Goal: Task Accomplishment & Management: Use online tool/utility

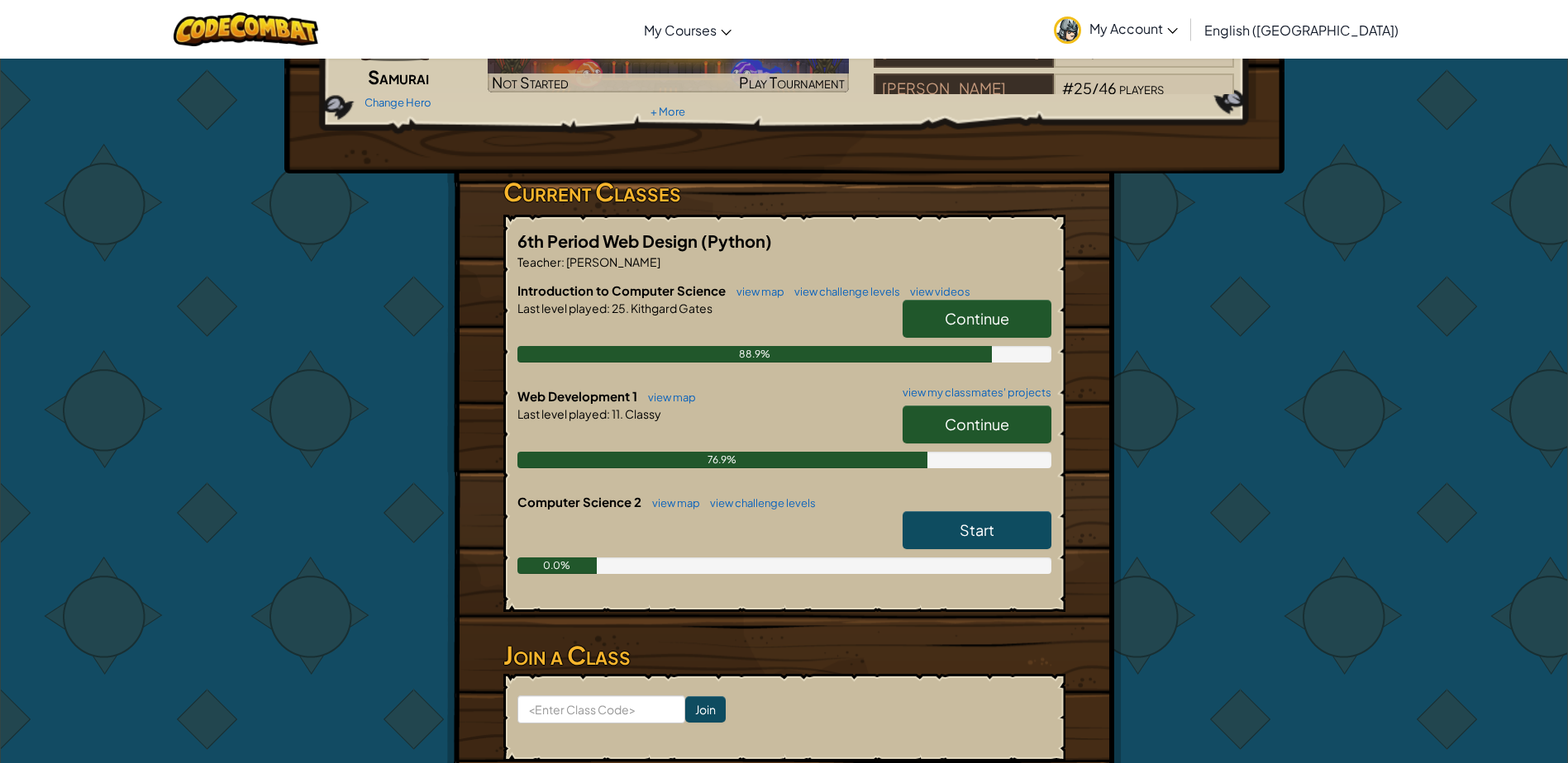
scroll to position [330, 0]
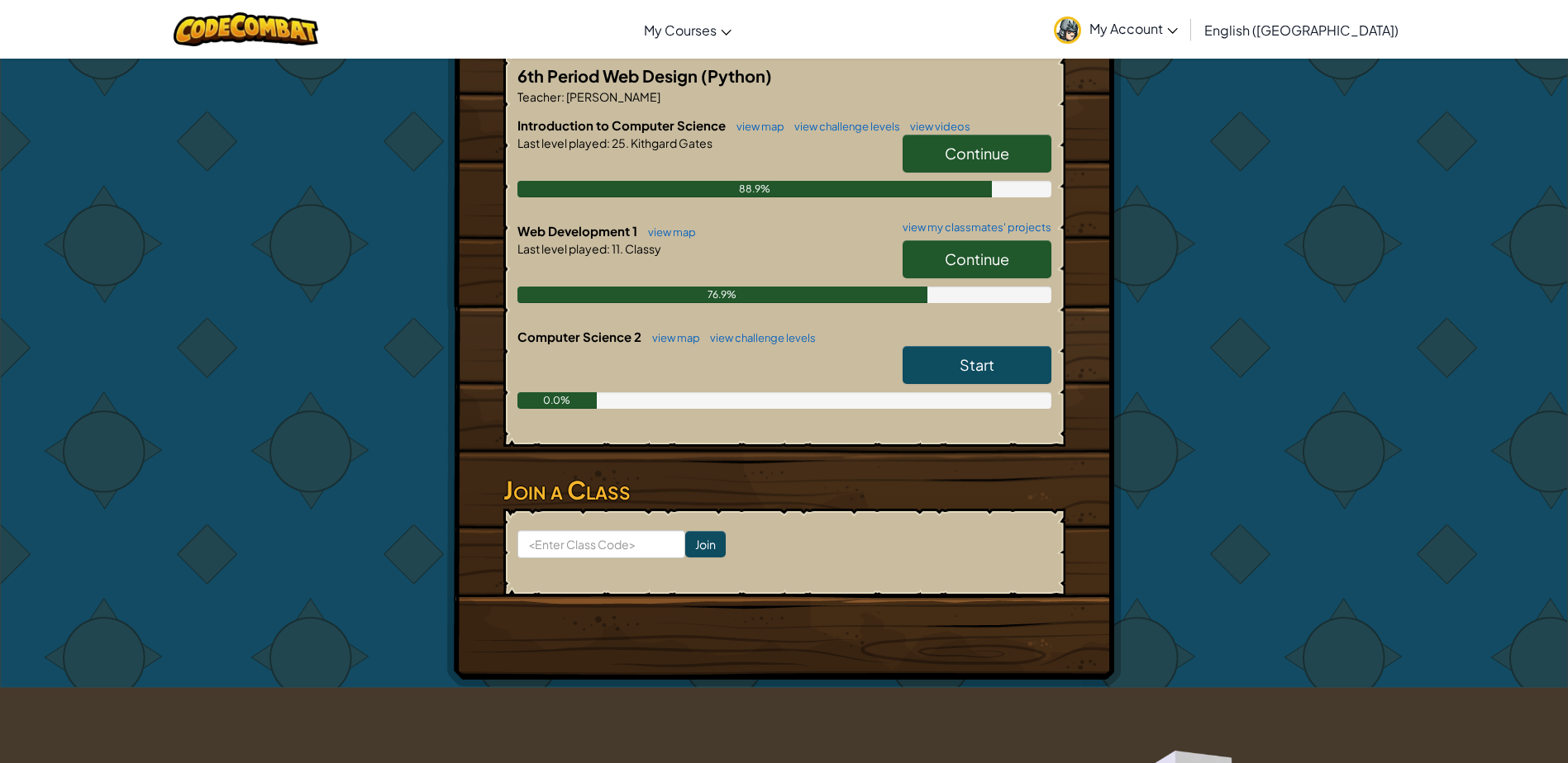
click at [954, 358] on link "Start" at bounding box center [977, 365] width 148 height 38
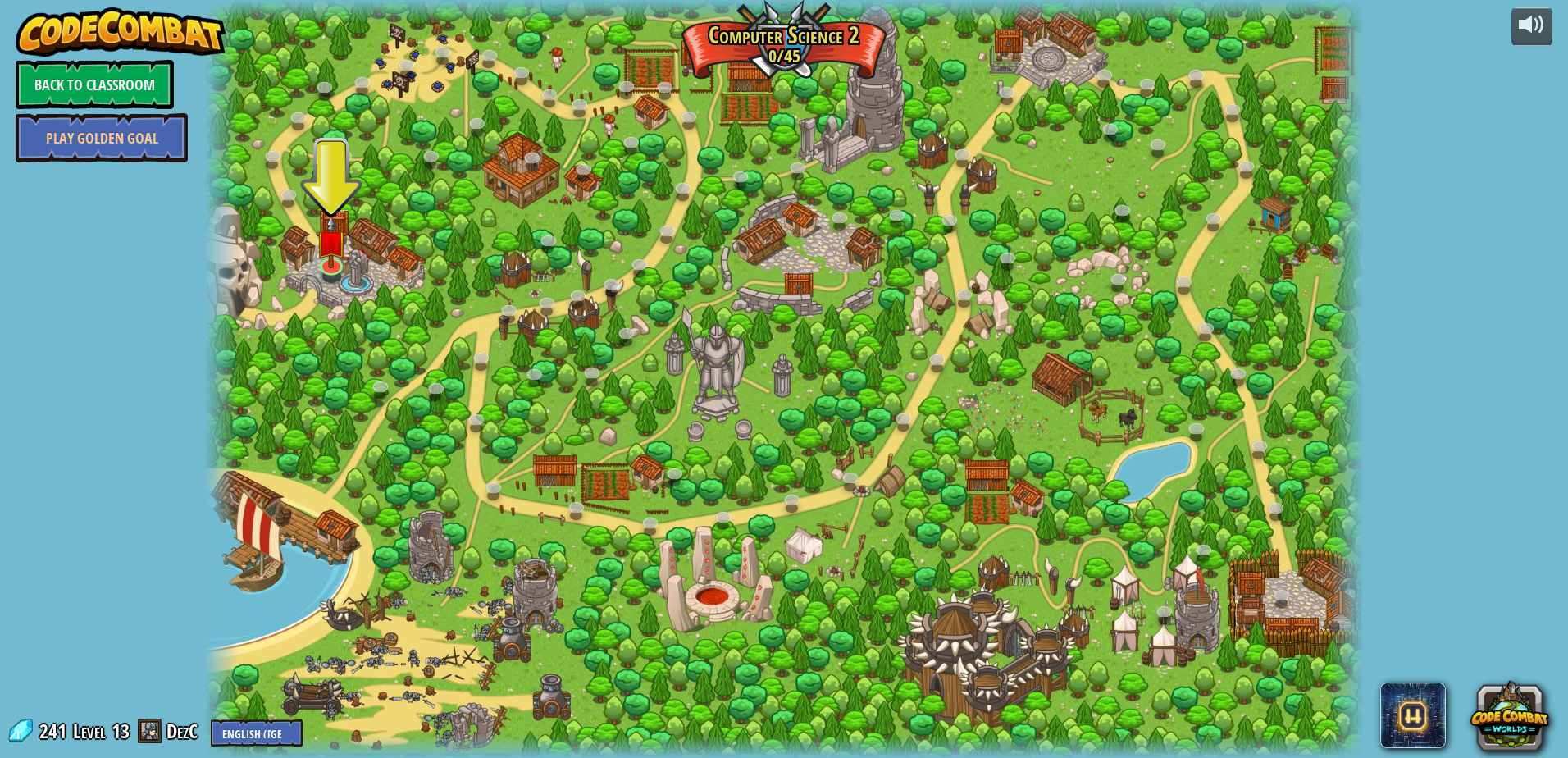
click at [352, 241] on div at bounding box center [784, 379] width 1160 height 758
click at [326, 255] on img at bounding box center [332, 229] width 31 height 72
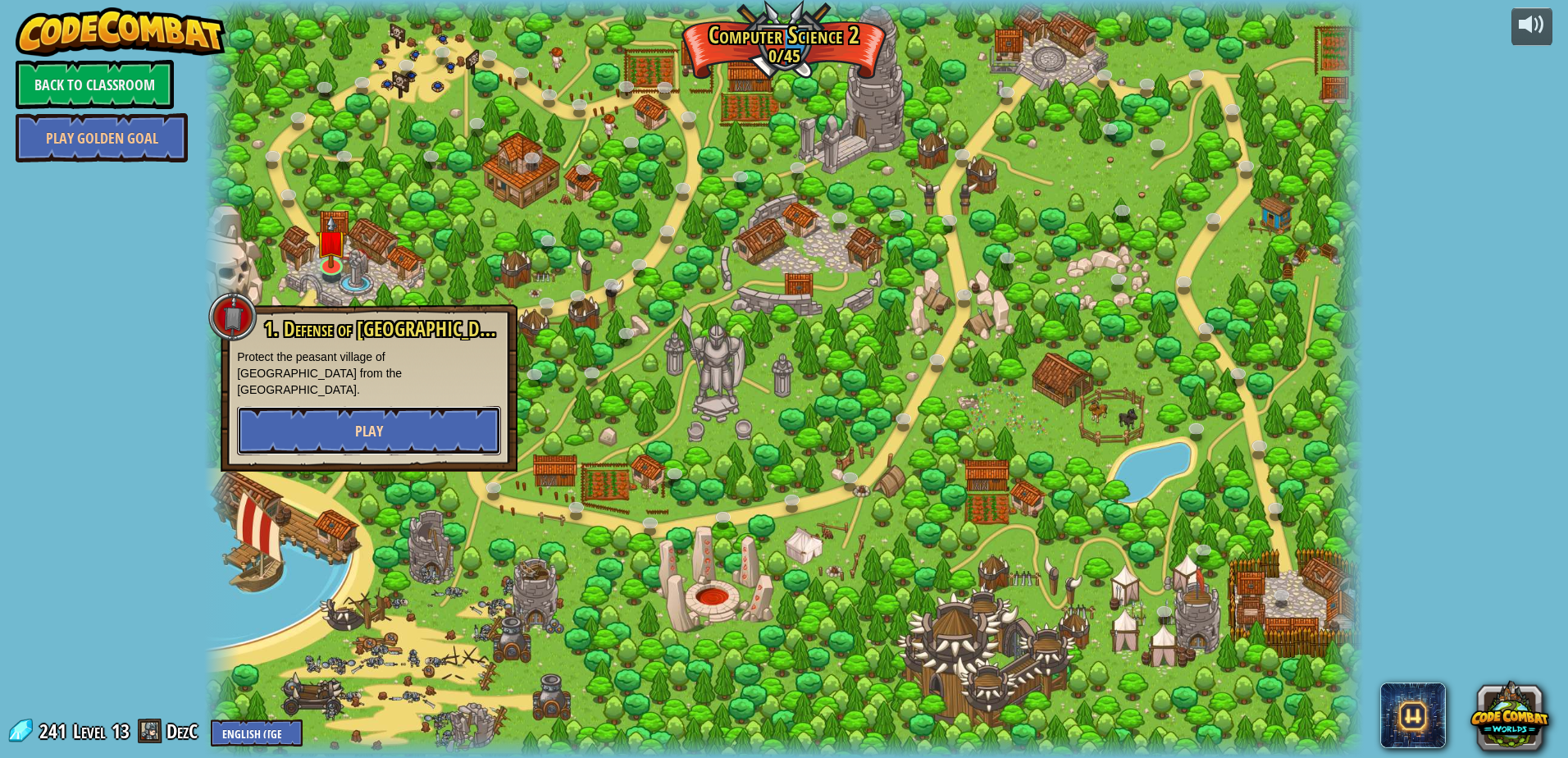
click at [392, 406] on button "Play" at bounding box center [369, 431] width 264 height 49
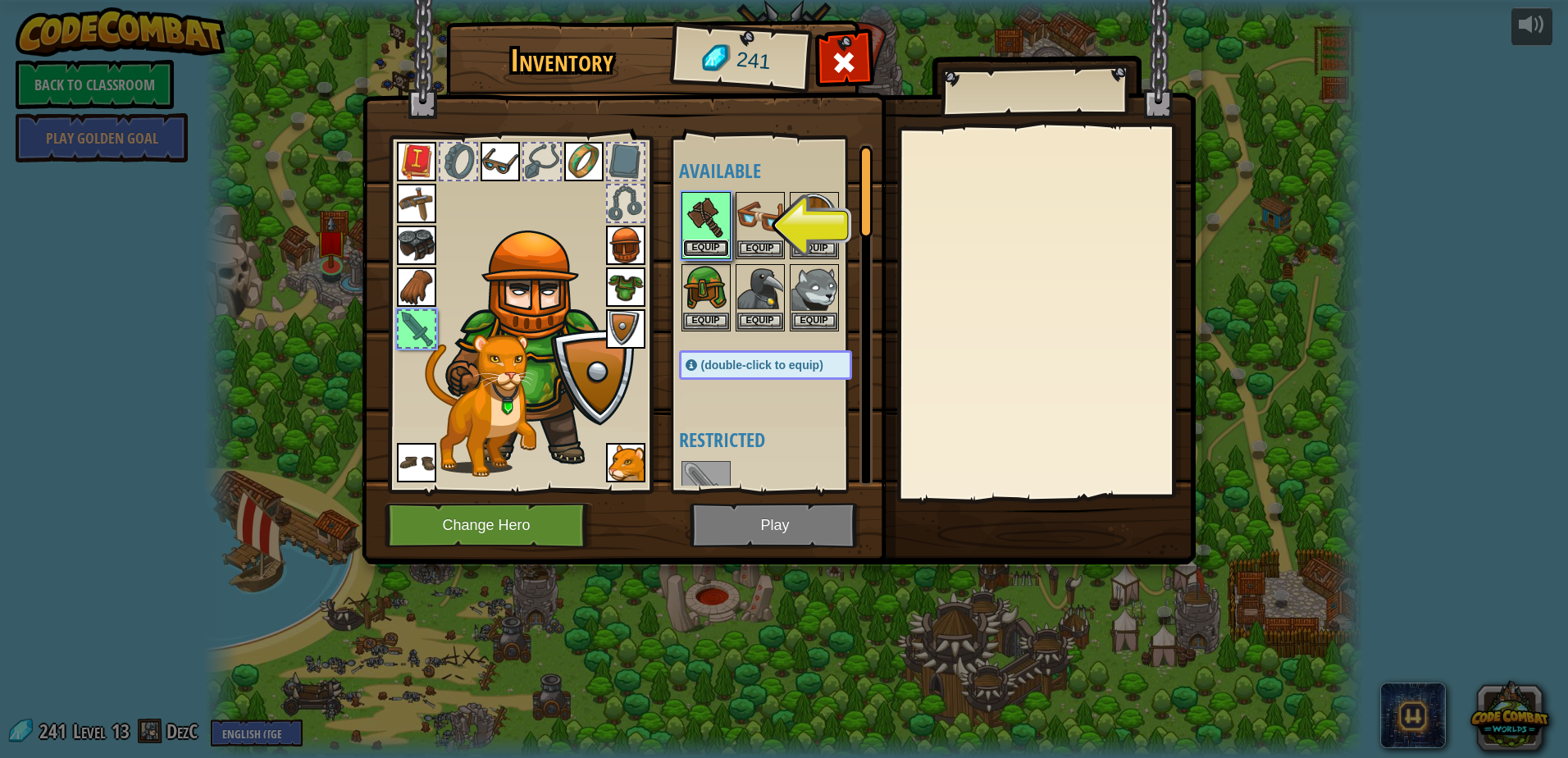
click at [695, 247] on button "Equip" at bounding box center [706, 248] width 46 height 18
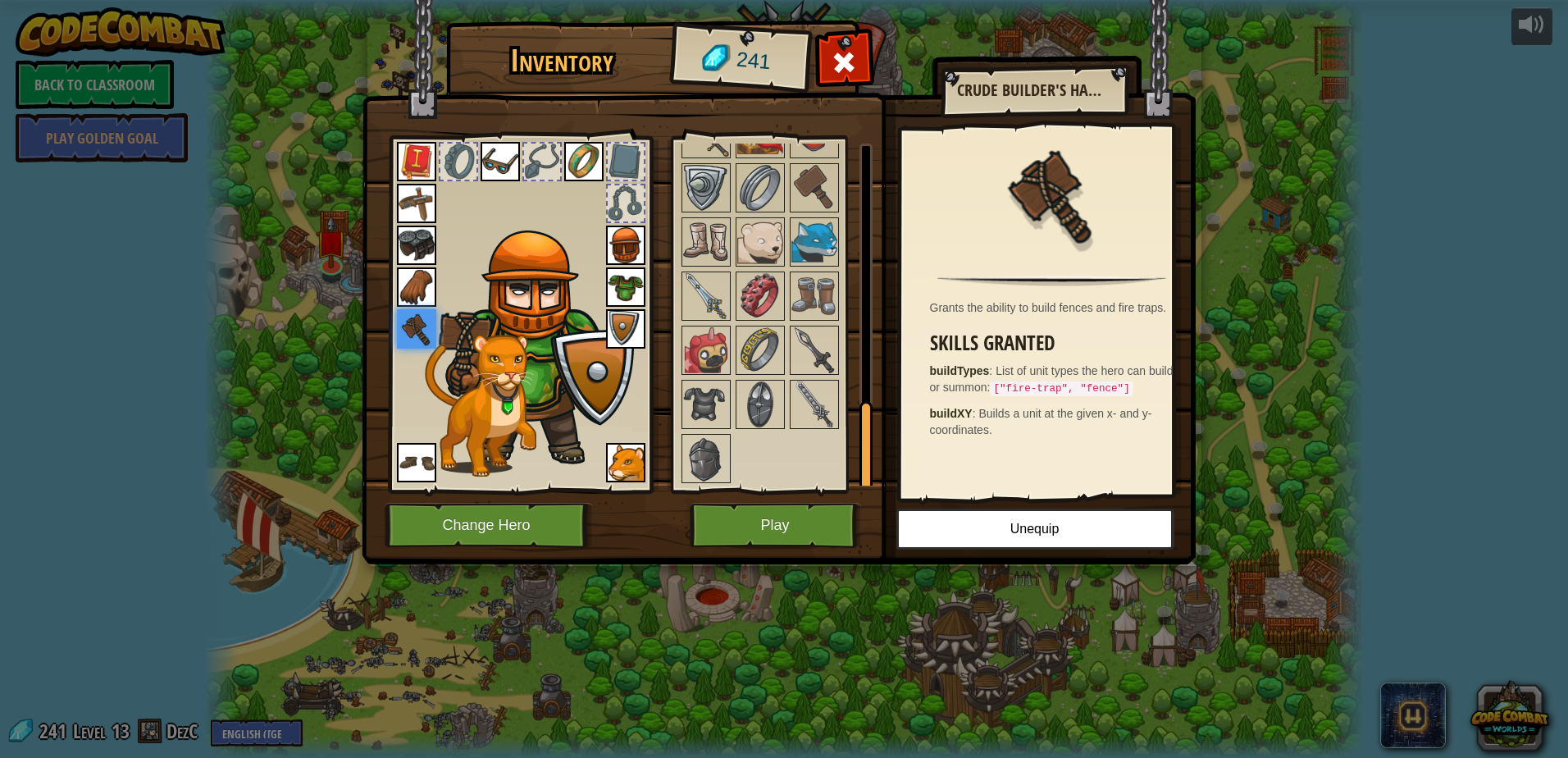
scroll to position [831, 0]
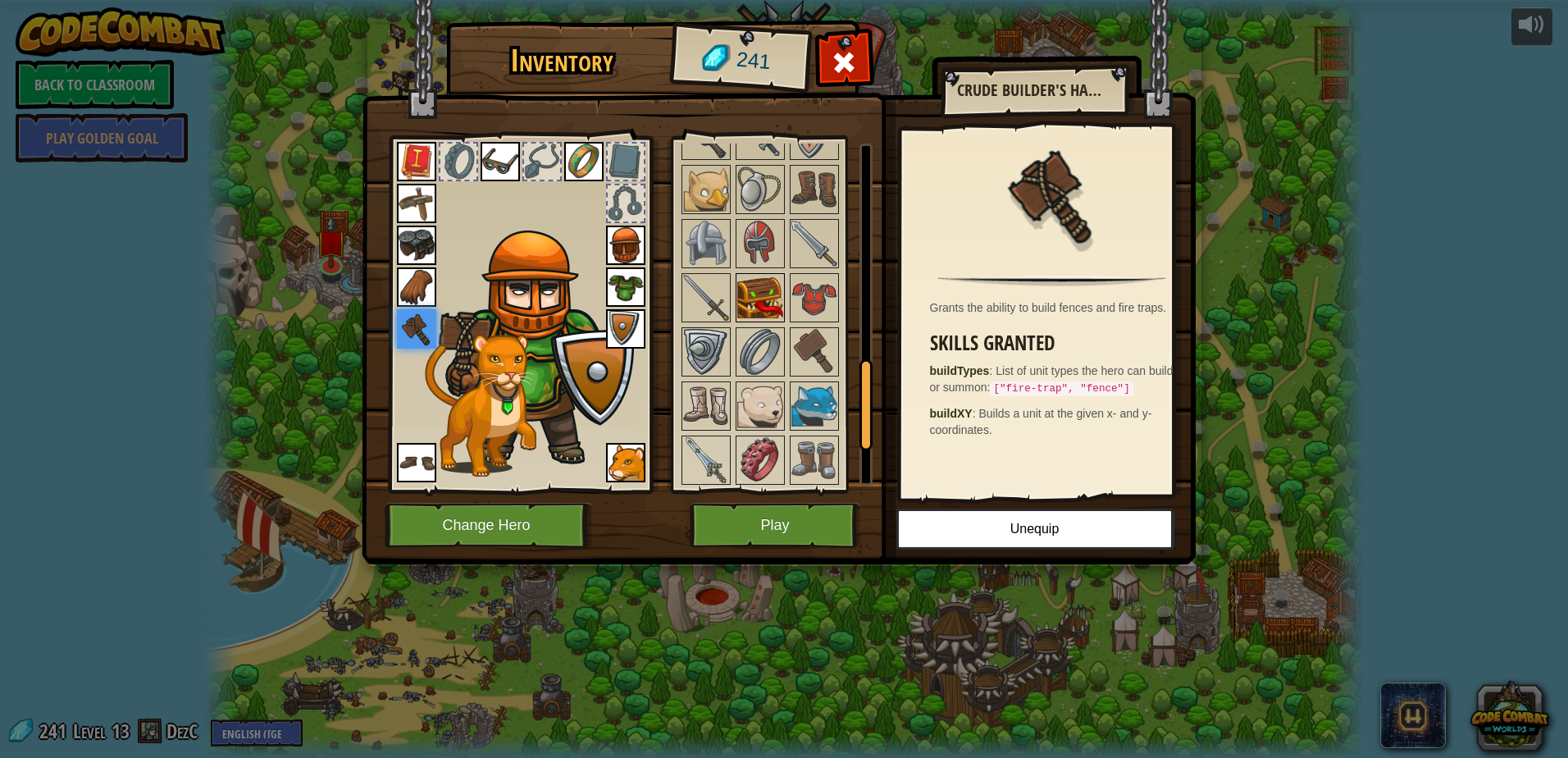
click at [770, 314] on img at bounding box center [759, 298] width 46 height 46
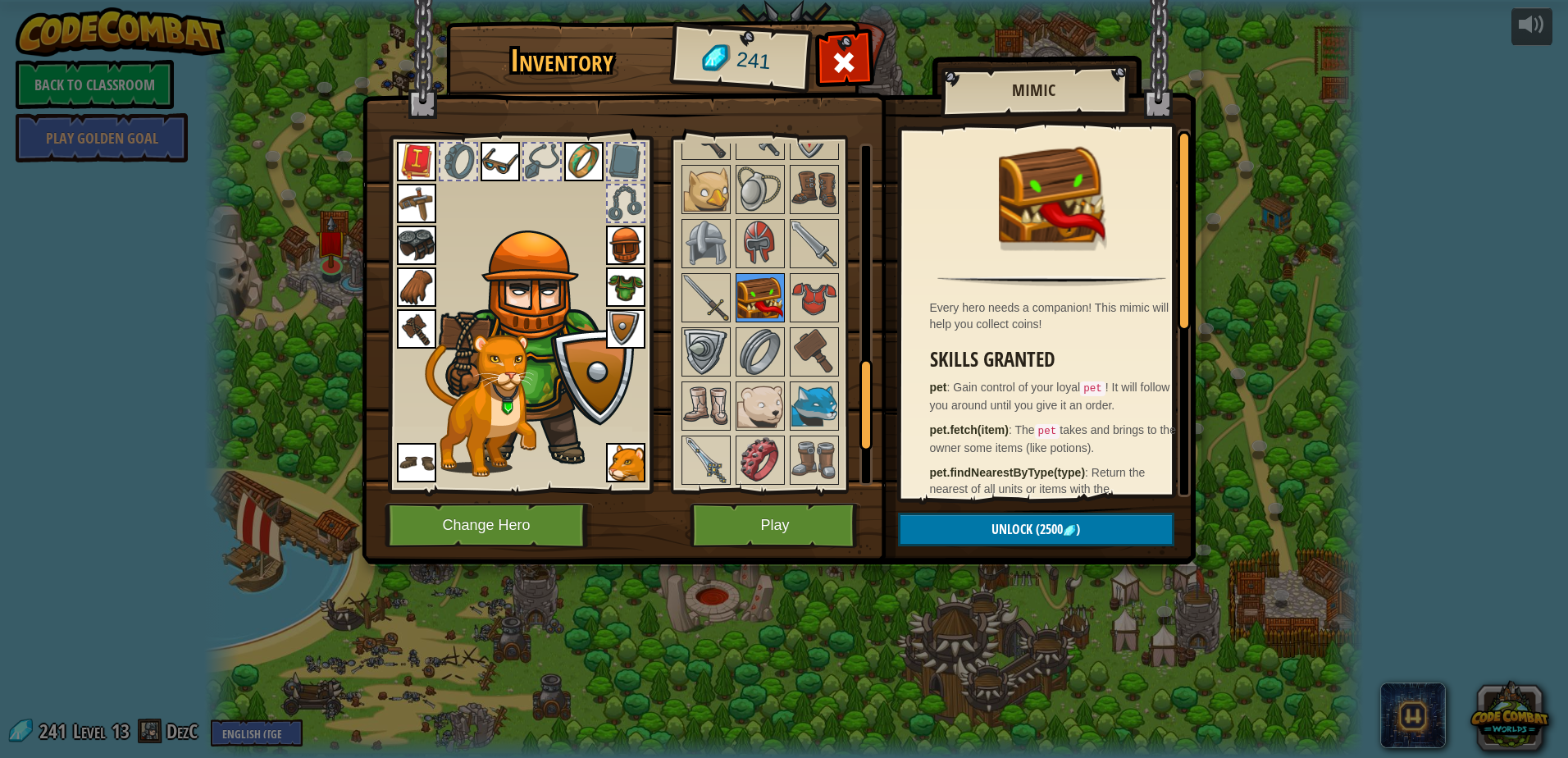
scroll to position [995, 0]
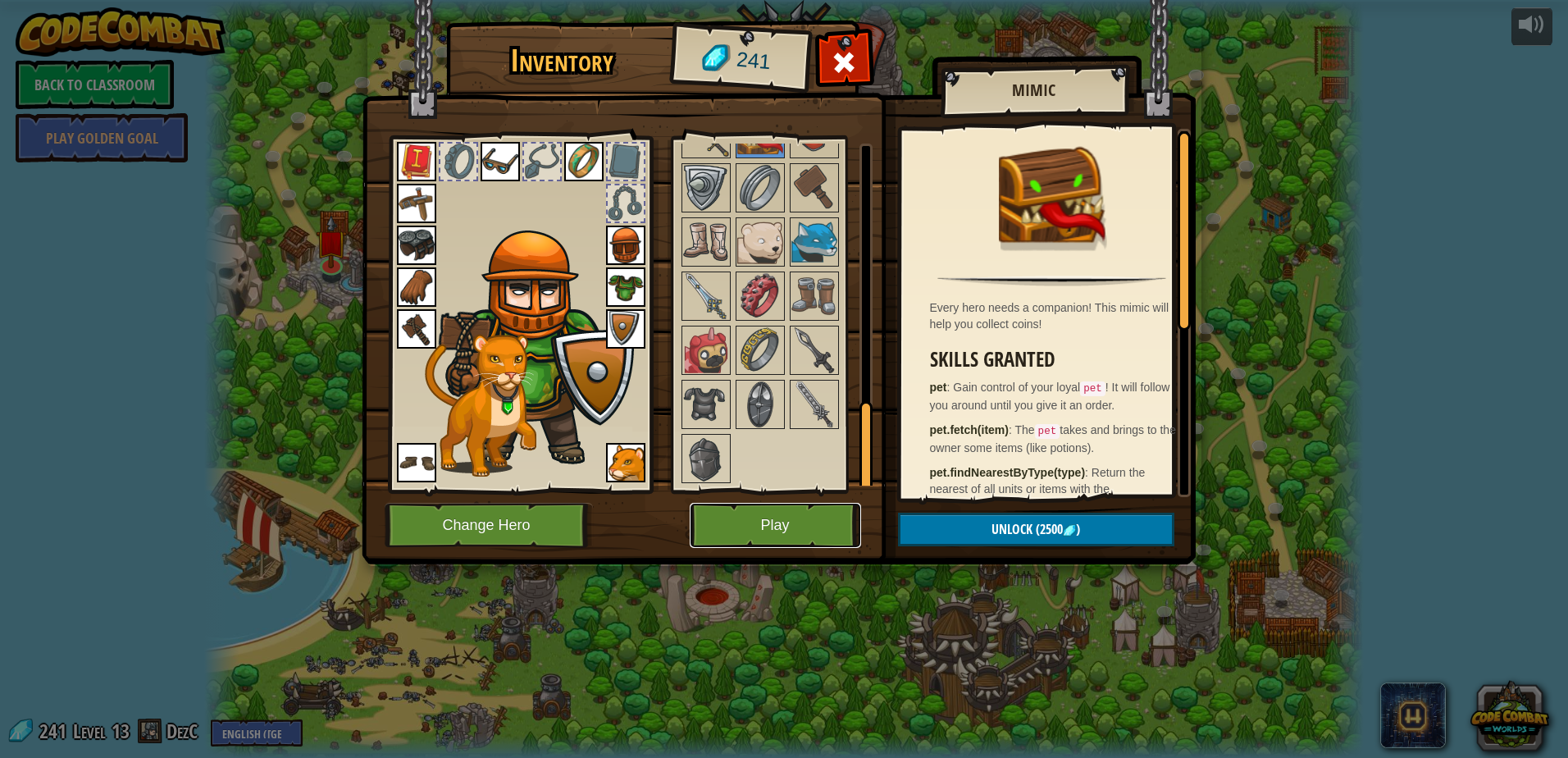
click at [777, 536] on button "Play" at bounding box center [775, 525] width 172 height 45
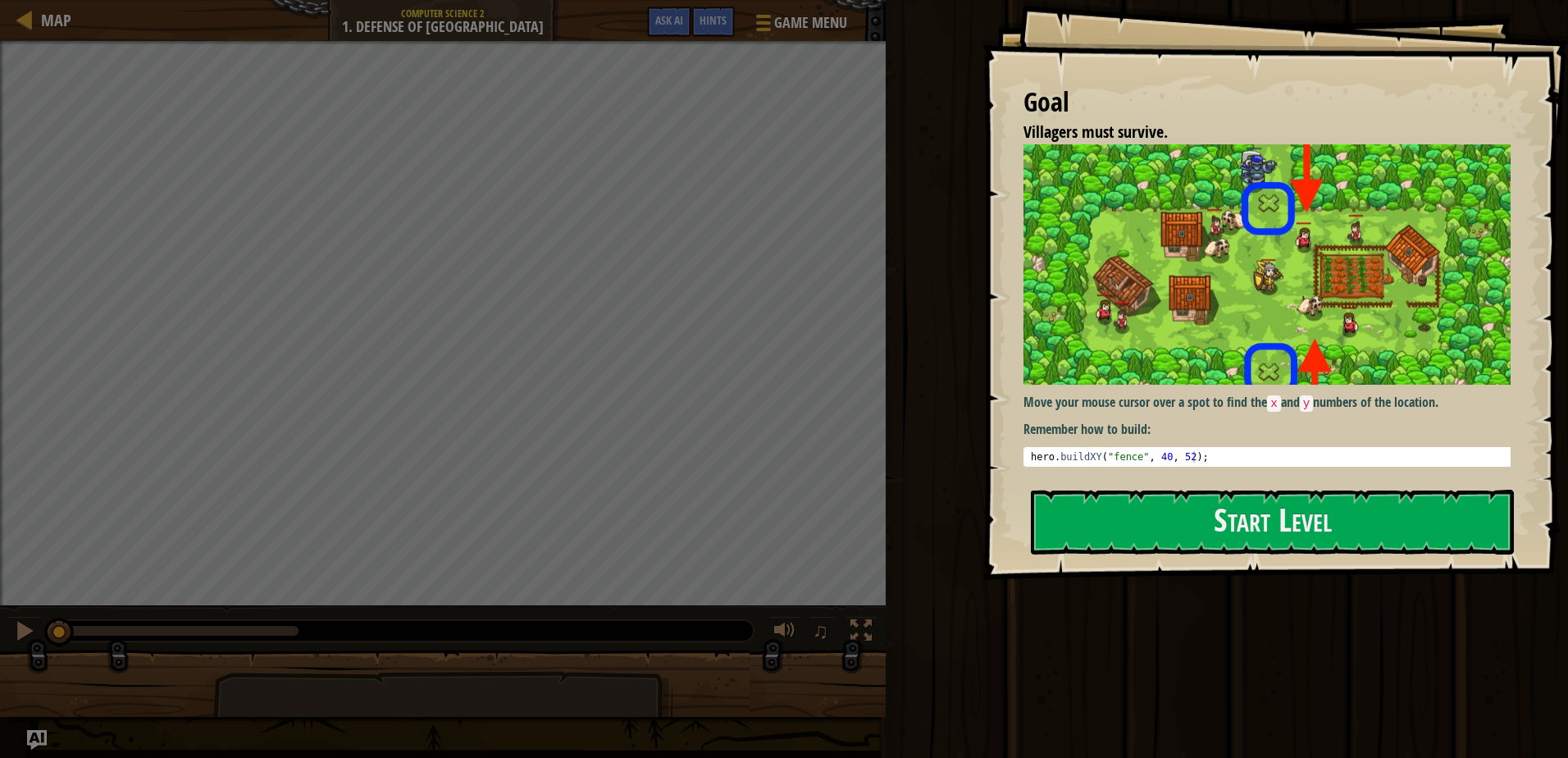
click at [1178, 475] on div "Goal Villagers must survive. Move your mouse cursor over a spot to find the x a…" at bounding box center [1275, 290] width 586 height 580
click at [1181, 517] on button "Start Level" at bounding box center [1273, 522] width 483 height 65
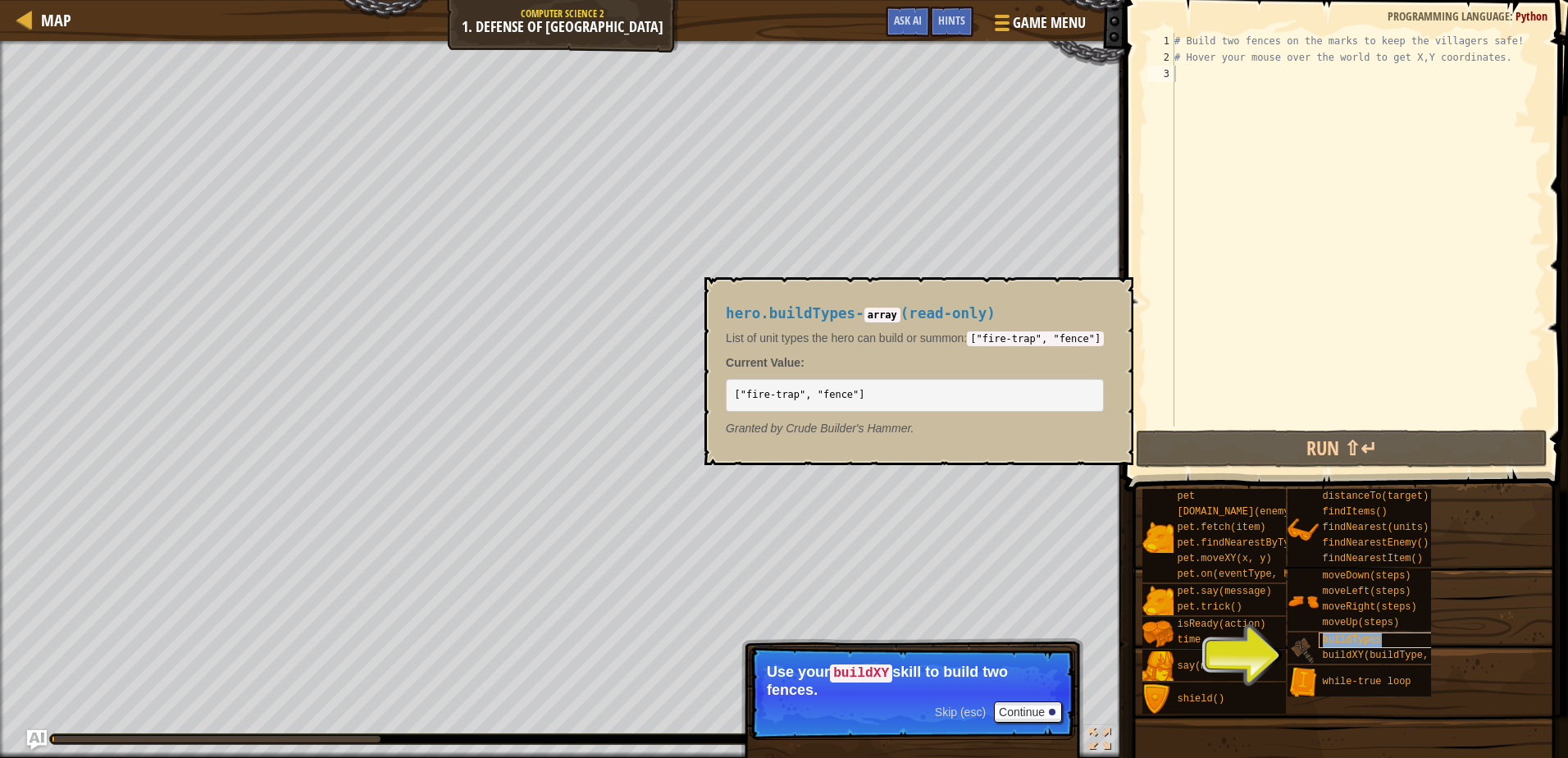
click at [1362, 633] on div "buildTypes" at bounding box center [1397, 640] width 157 height 16
click at [1008, 709] on button "Continue" at bounding box center [1027, 713] width 68 height 22
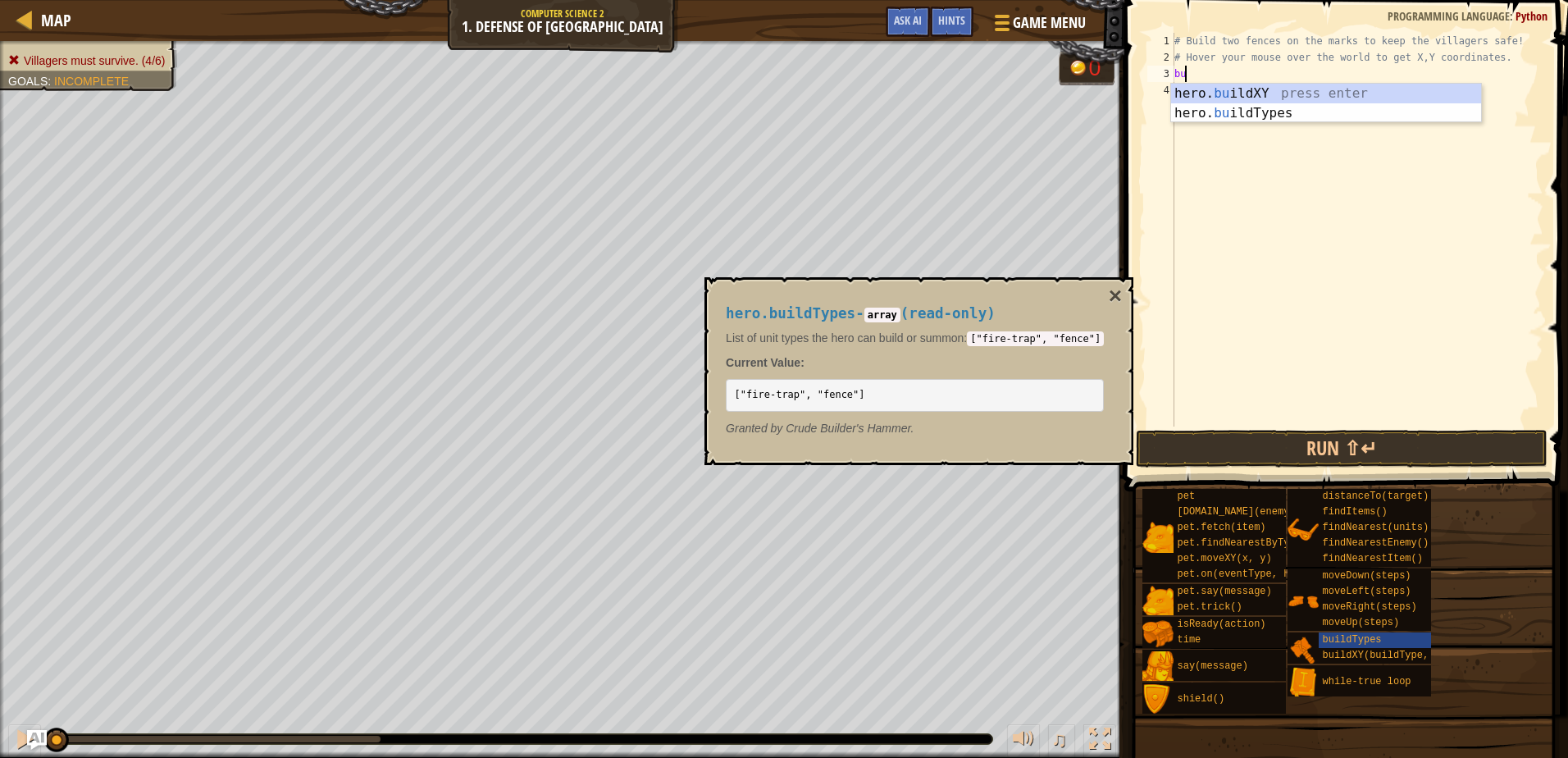
scroll to position [8, 1]
click at [1197, 93] on div "hero. [PERSON_NAME] ldXY press enter hero. [PERSON_NAME] ldTypes press enter" at bounding box center [1327, 123] width 310 height 79
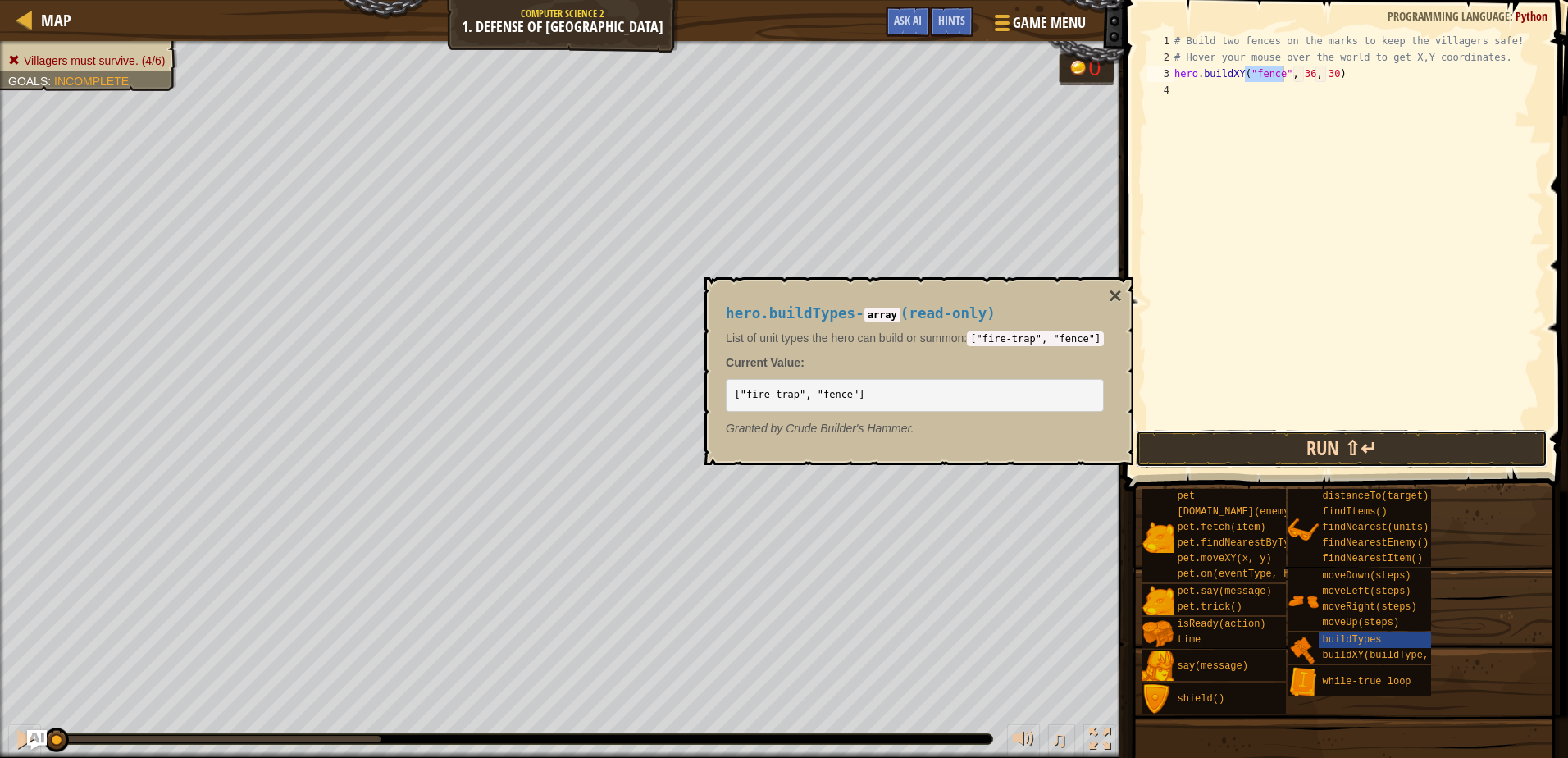
click at [1402, 458] on button "Run ⇧↵" at bounding box center [1341, 449] width 411 height 37
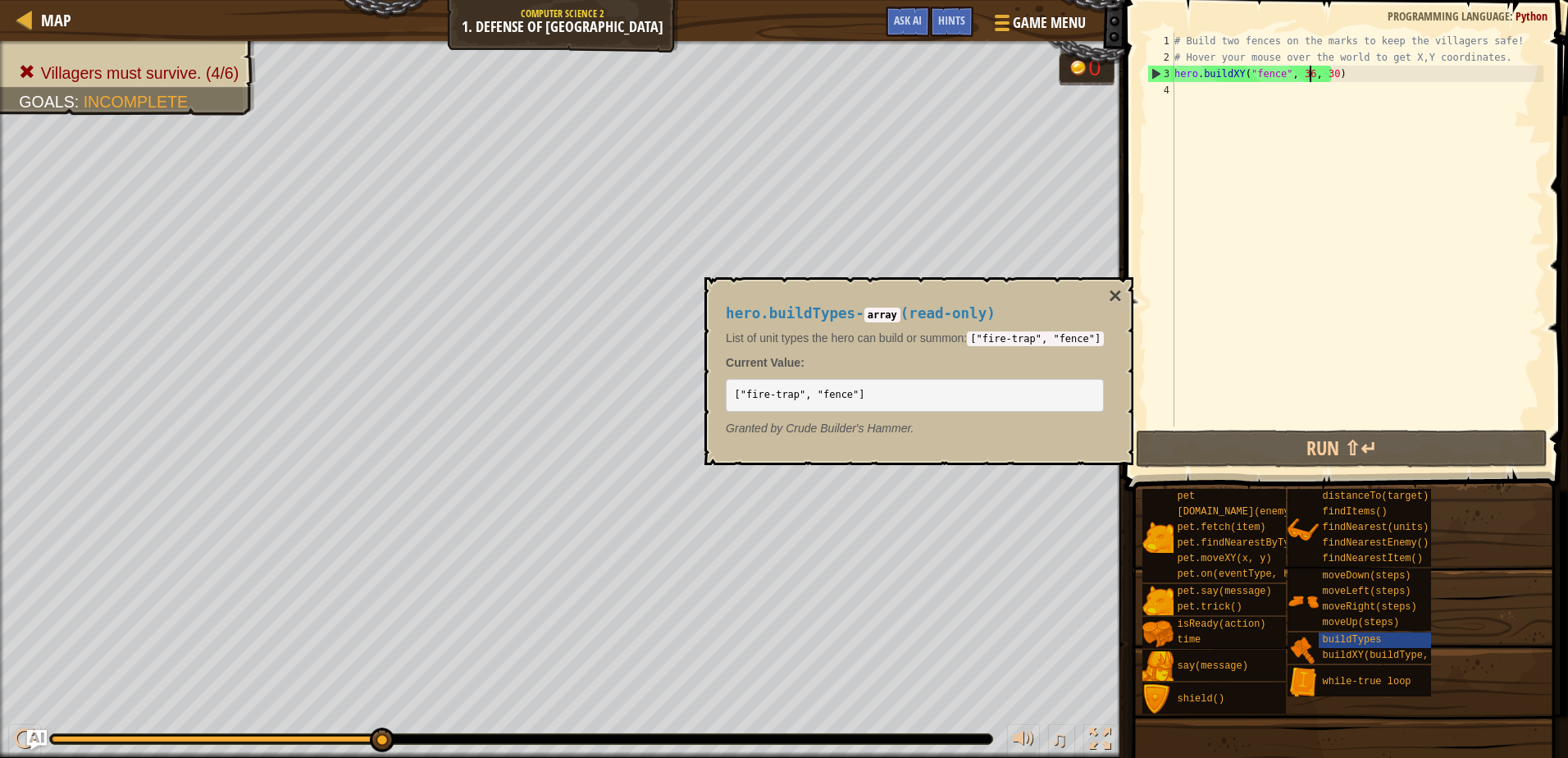
click at [1308, 73] on div "# Build two fences on the marks to keep the villagers safe! # Hover your mouse …" at bounding box center [1357, 245] width 372 height 427
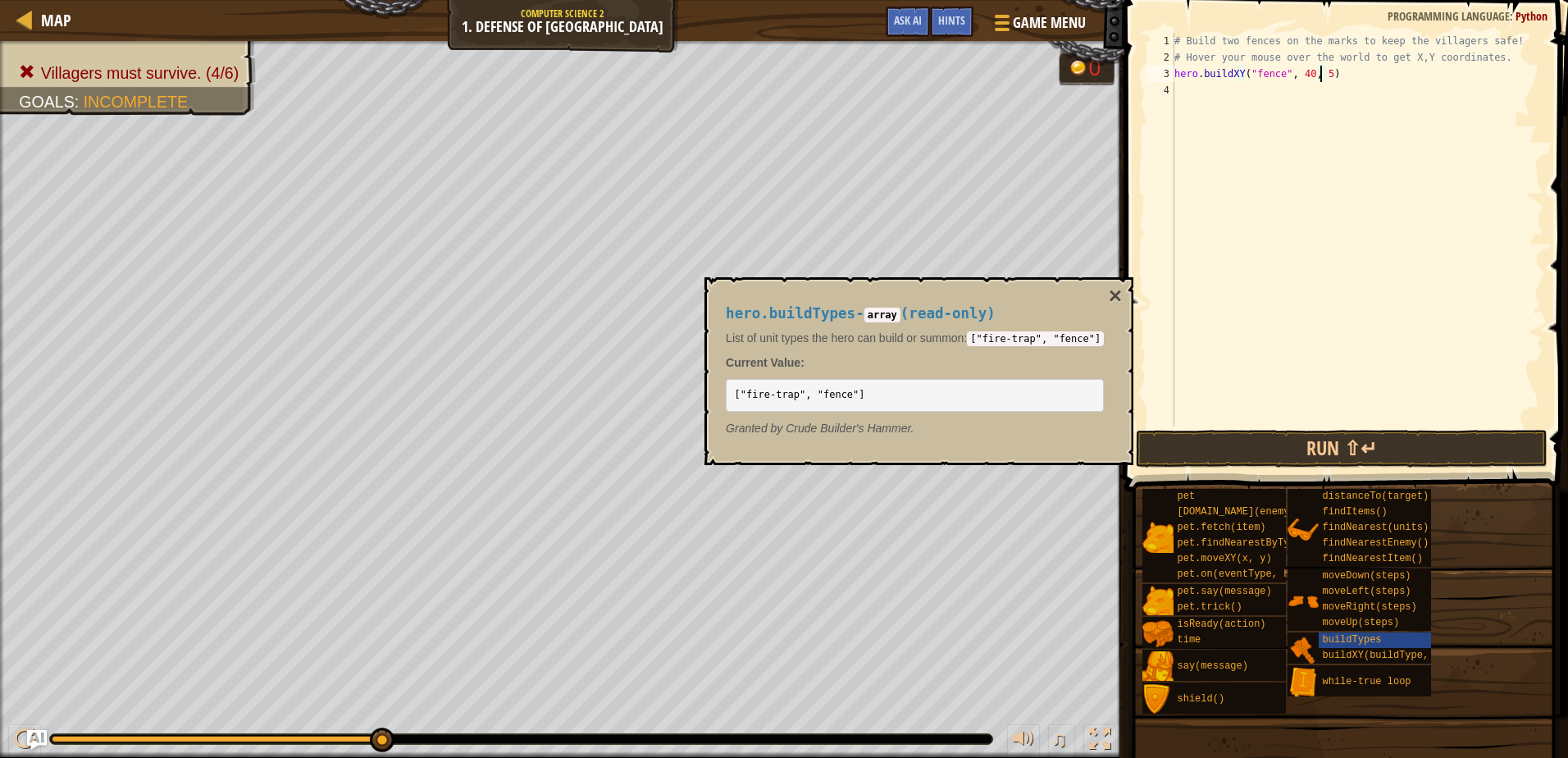
scroll to position [8, 13]
type textarea "hero.buildXY("fence", 40, 51)"
click at [1425, 430] on button "Run ⇧↵" at bounding box center [1341, 449] width 411 height 37
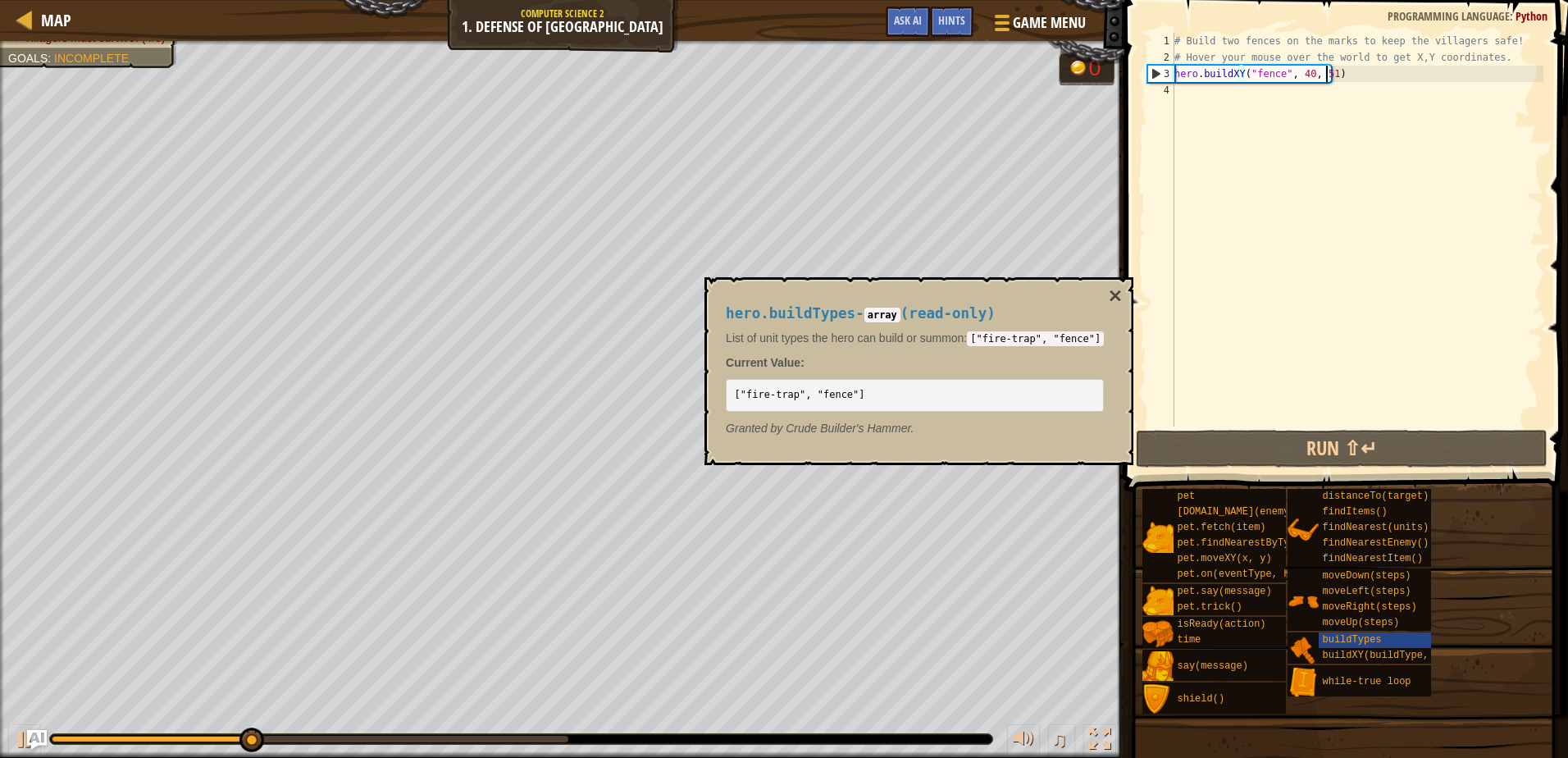
click at [1236, 102] on div "# Build two fences on the marks to keep the villagers safe! # Hover your mouse …" at bounding box center [1357, 245] width 372 height 427
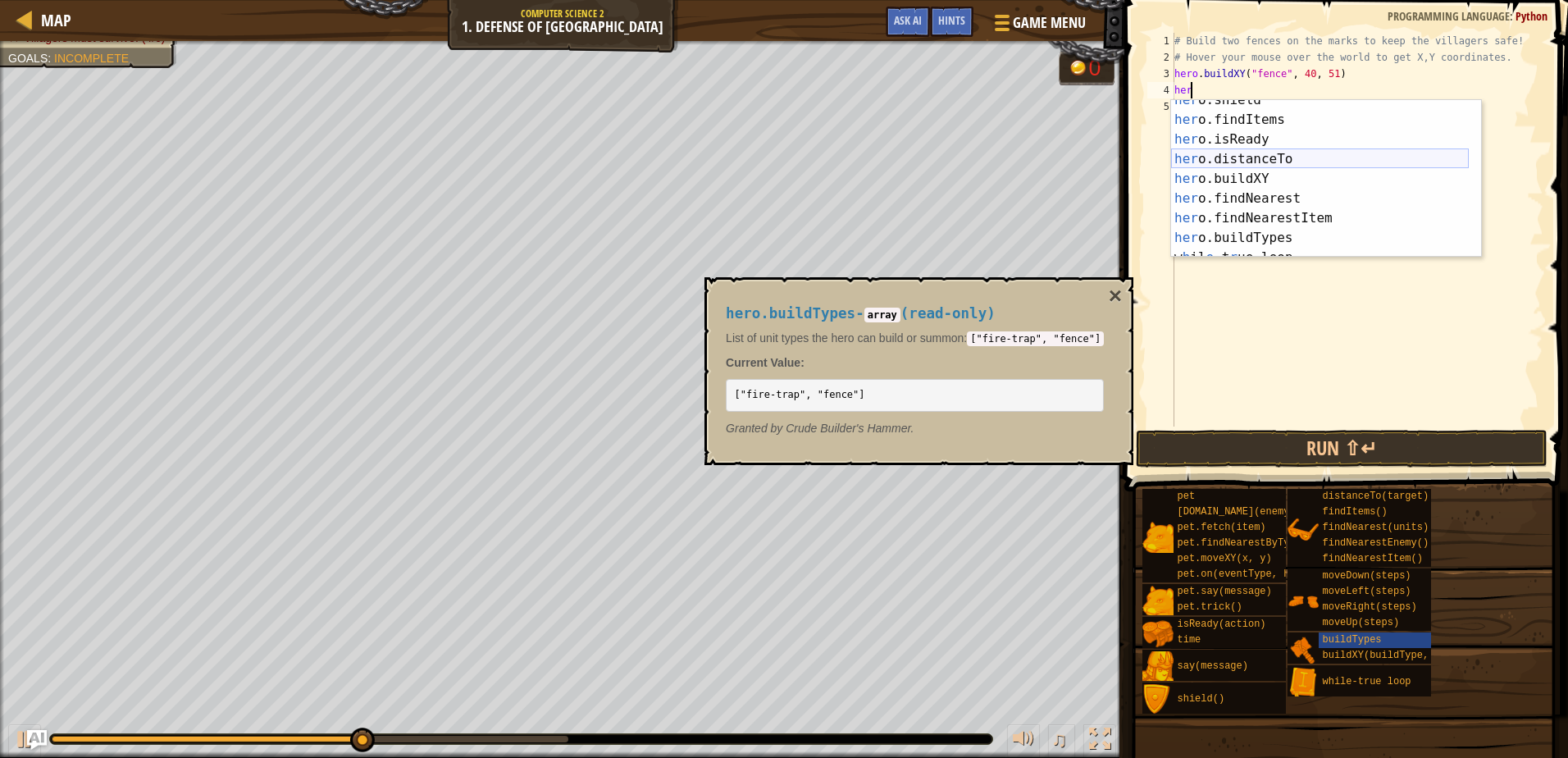
scroll to position [178, 0]
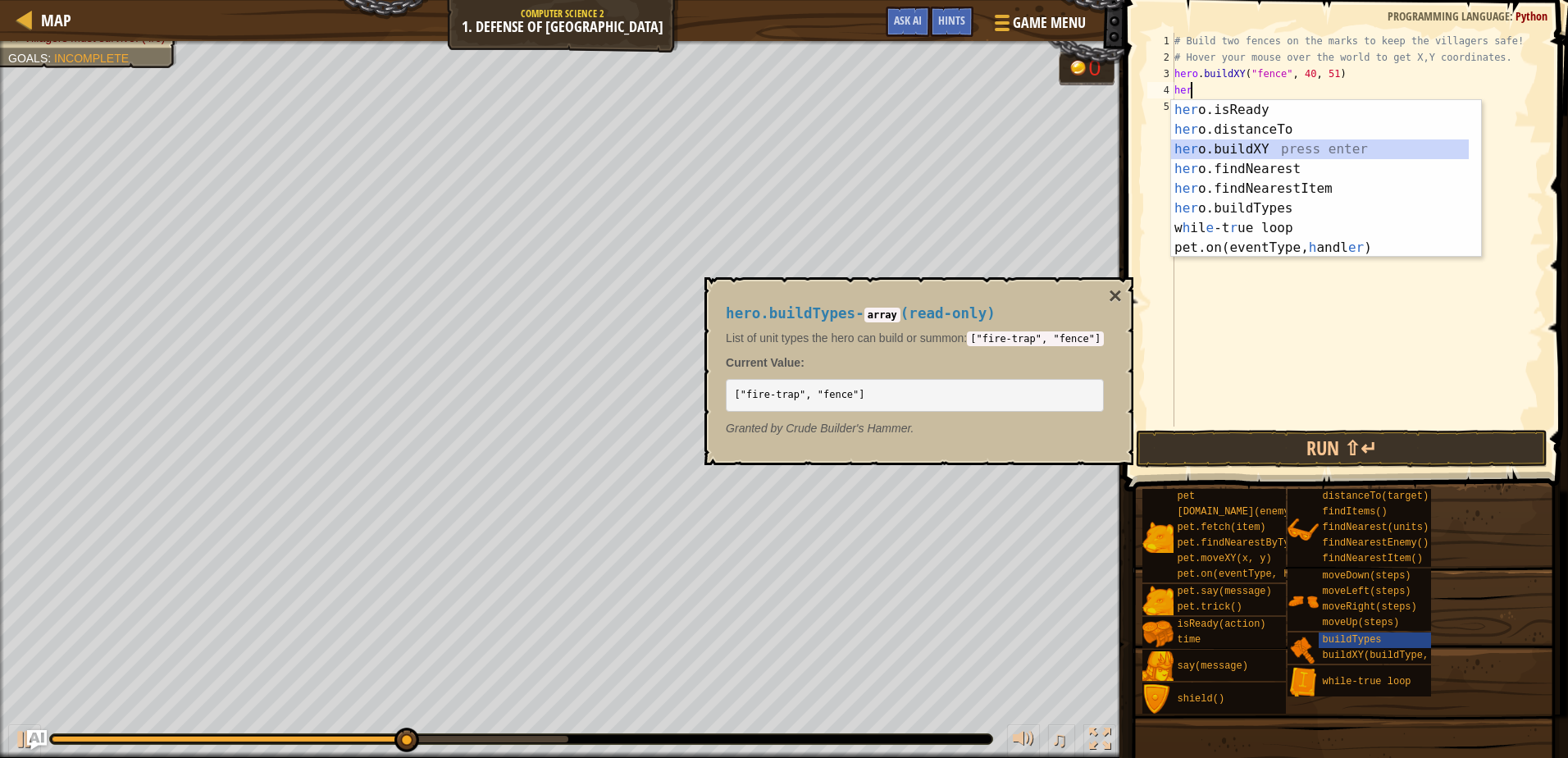
click at [1243, 148] on div "her o.isReady press enter her o.distanceTo press enter her o.buildXY press ente…" at bounding box center [1320, 198] width 297 height 197
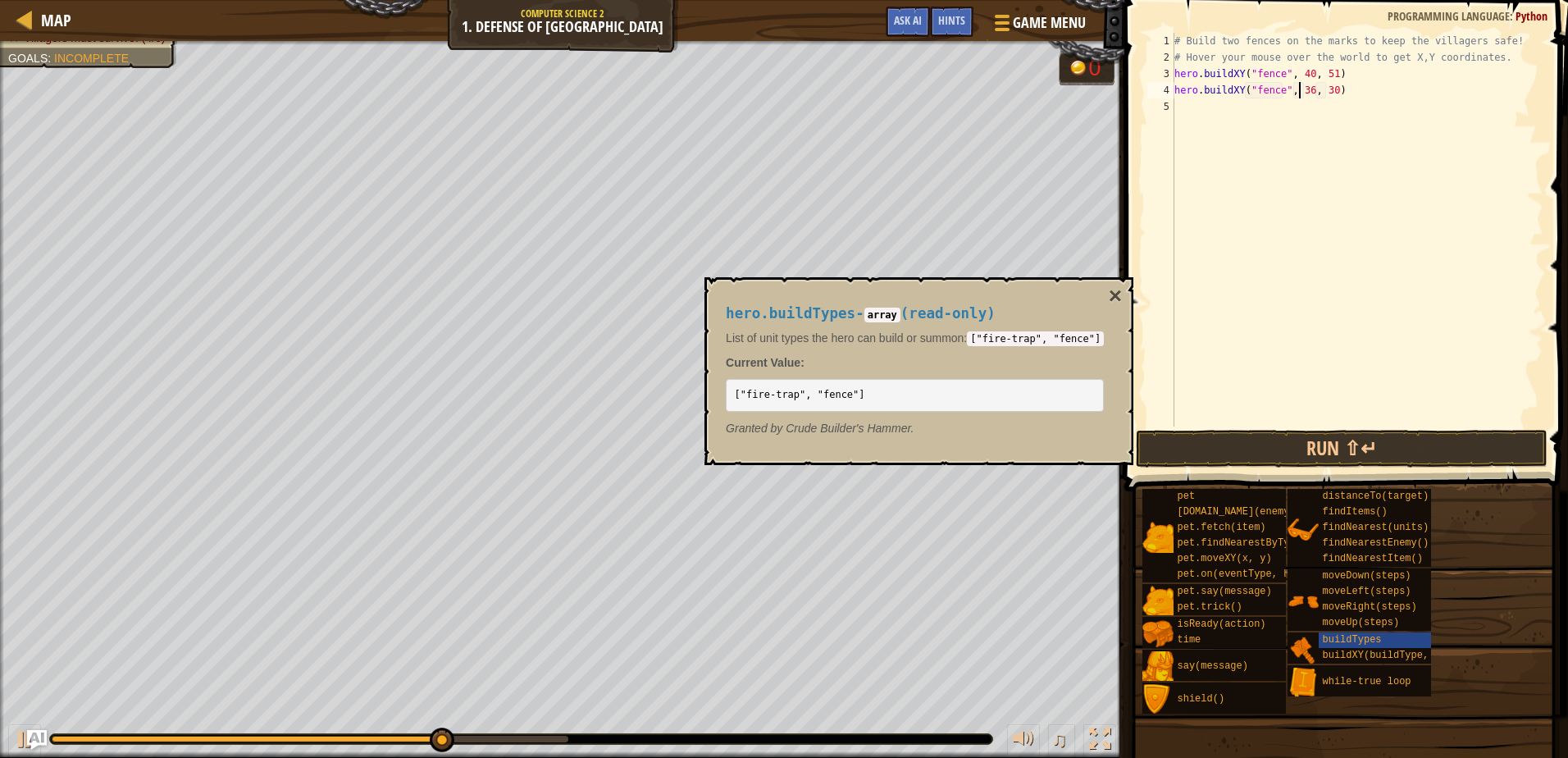
click at [1298, 92] on div "# Build two fences on the marks to keep the villagers safe! # Hover your mouse …" at bounding box center [1357, 245] width 372 height 427
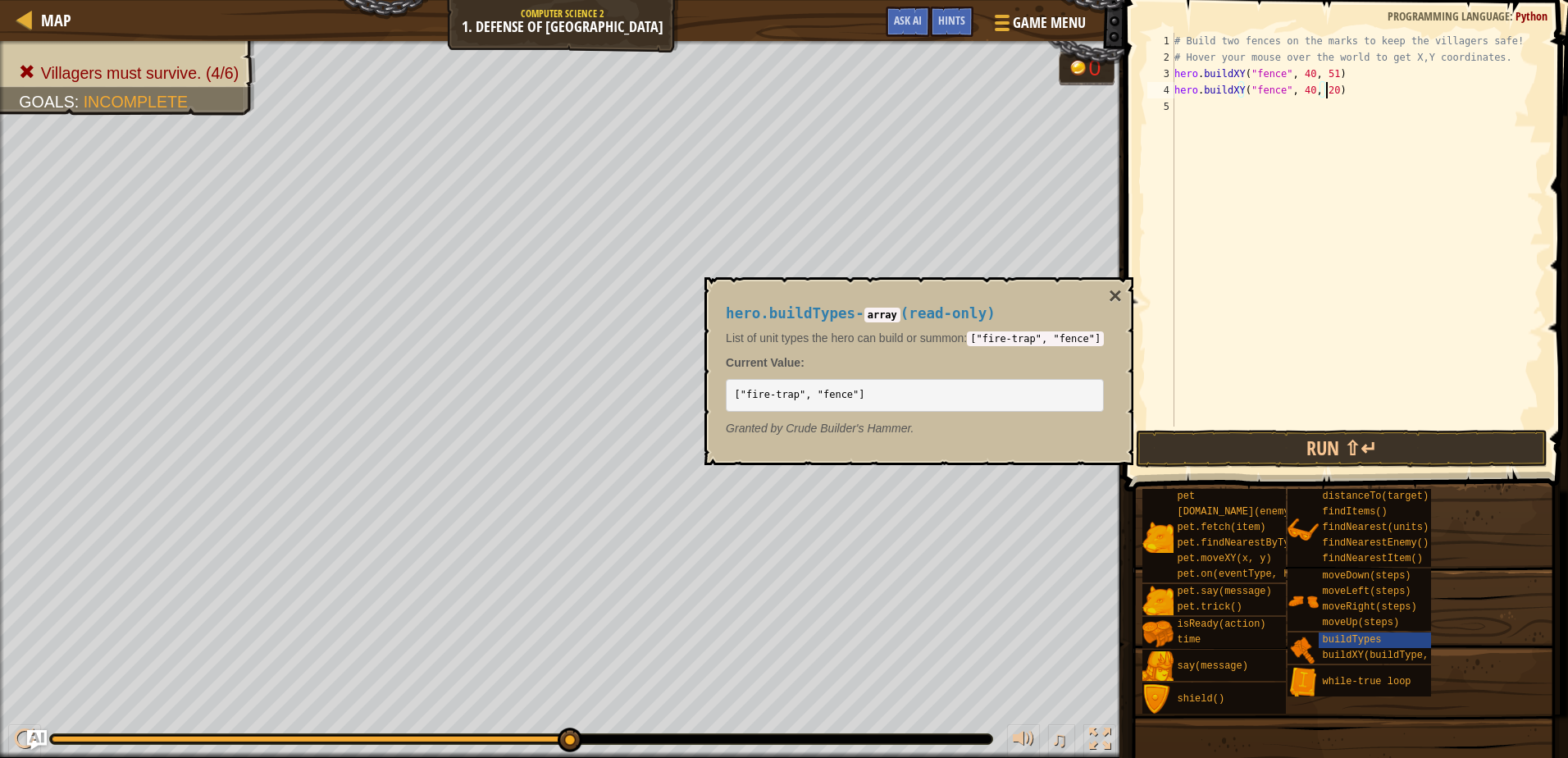
scroll to position [8, 13]
type textarea "hero.buildXY("fence", 40, 20)"
click at [1504, 476] on span at bounding box center [1343, 715] width 432 height 486
click at [1399, 438] on button "Run ⇧↵" at bounding box center [1341, 449] width 411 height 37
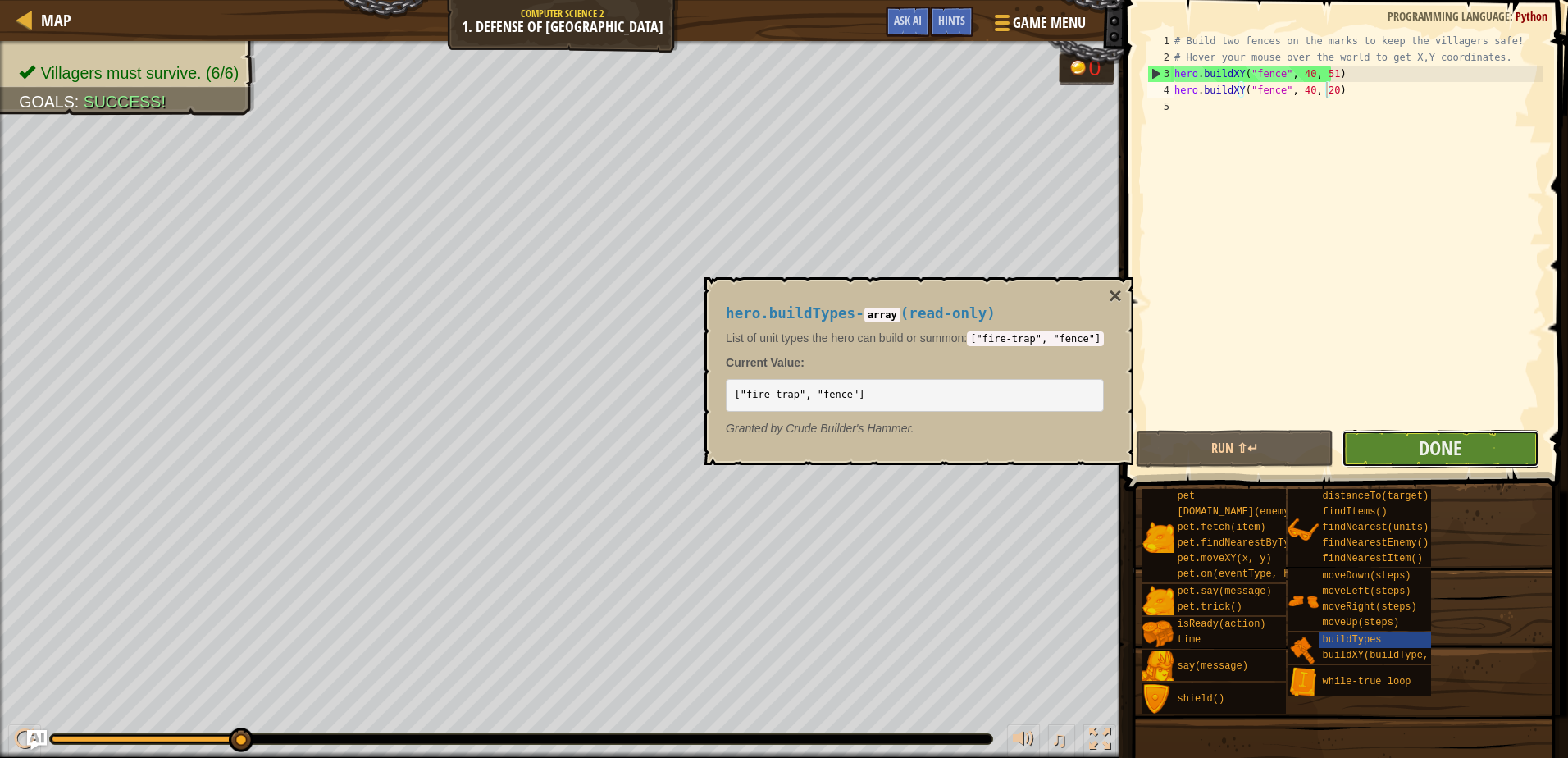
click at [1400, 453] on button "Done" at bounding box center [1439, 449] width 197 height 37
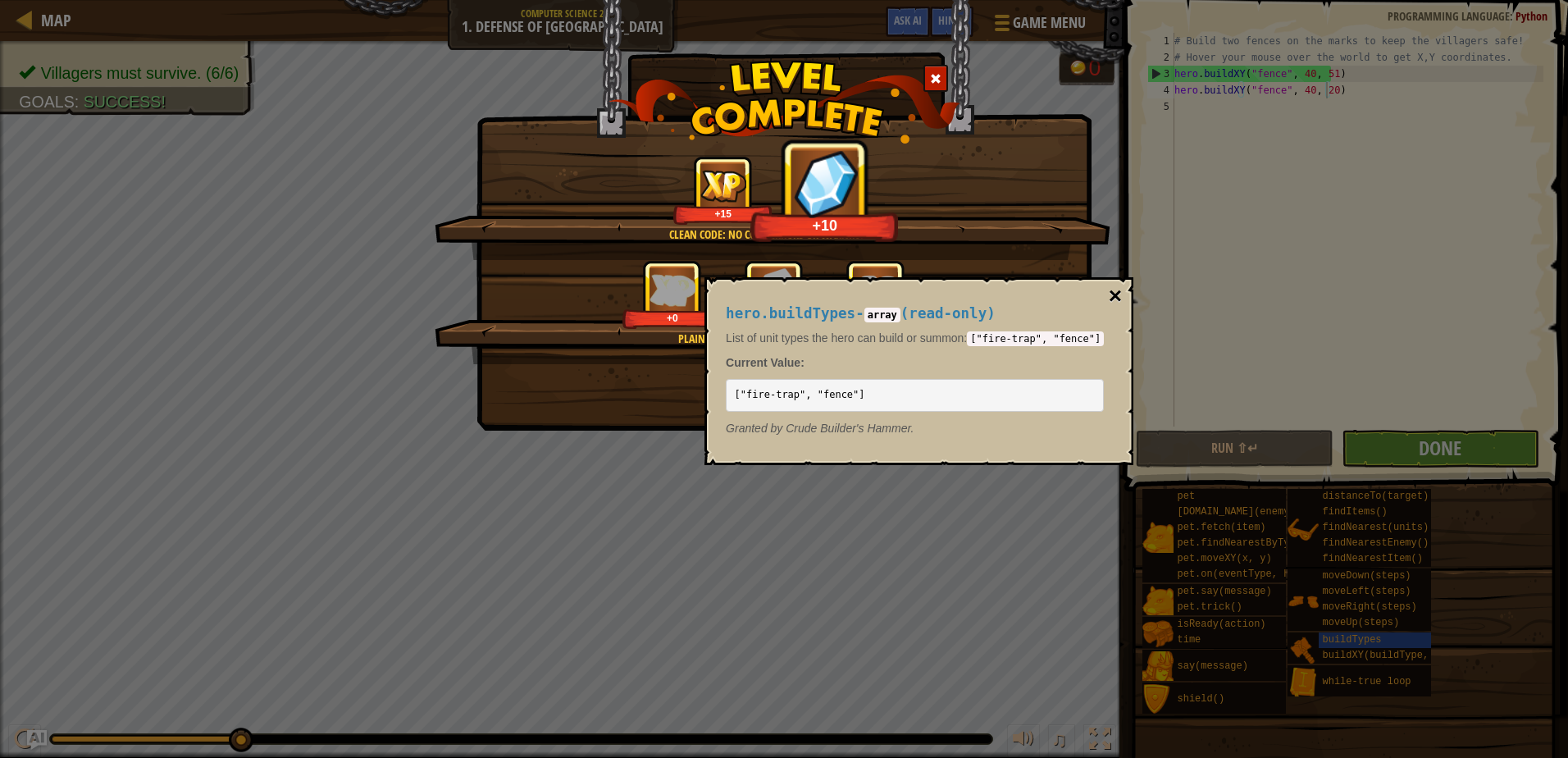
click at [1109, 304] on button "×" at bounding box center [1115, 296] width 13 height 23
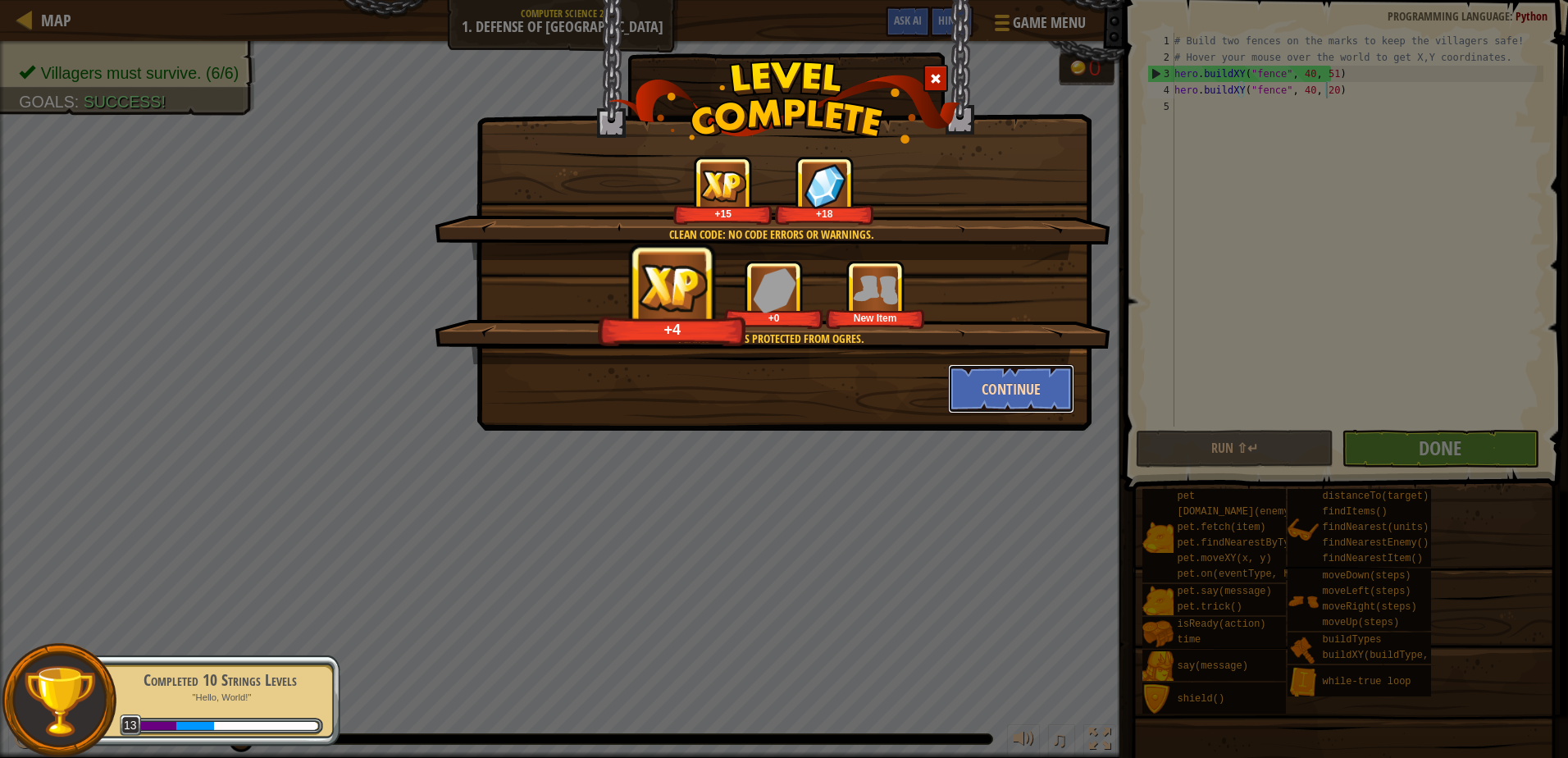
click at [967, 391] on button "Continue" at bounding box center [1012, 389] width 128 height 49
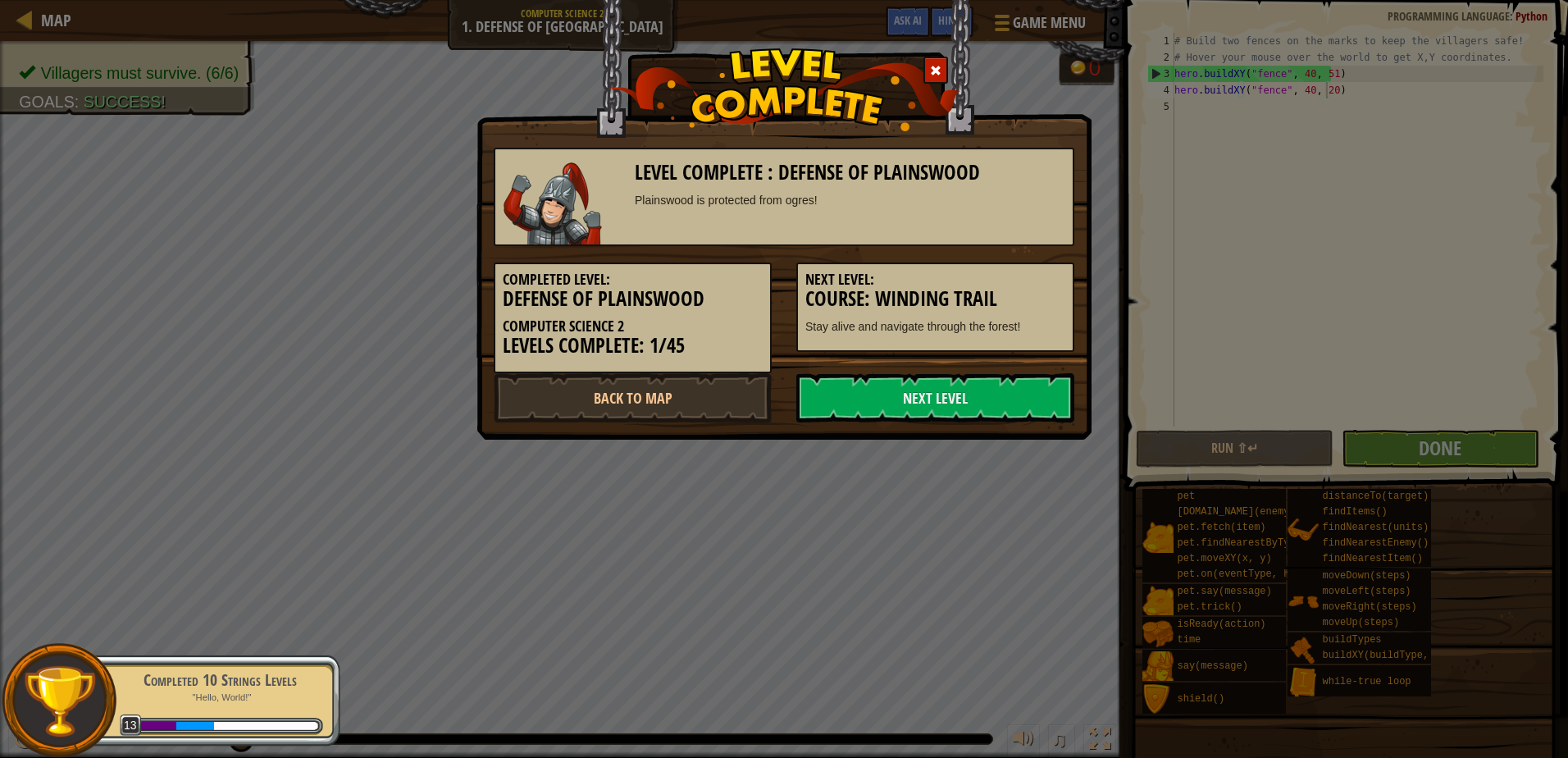
click at [967, 391] on link "Next Level" at bounding box center [935, 398] width 278 height 49
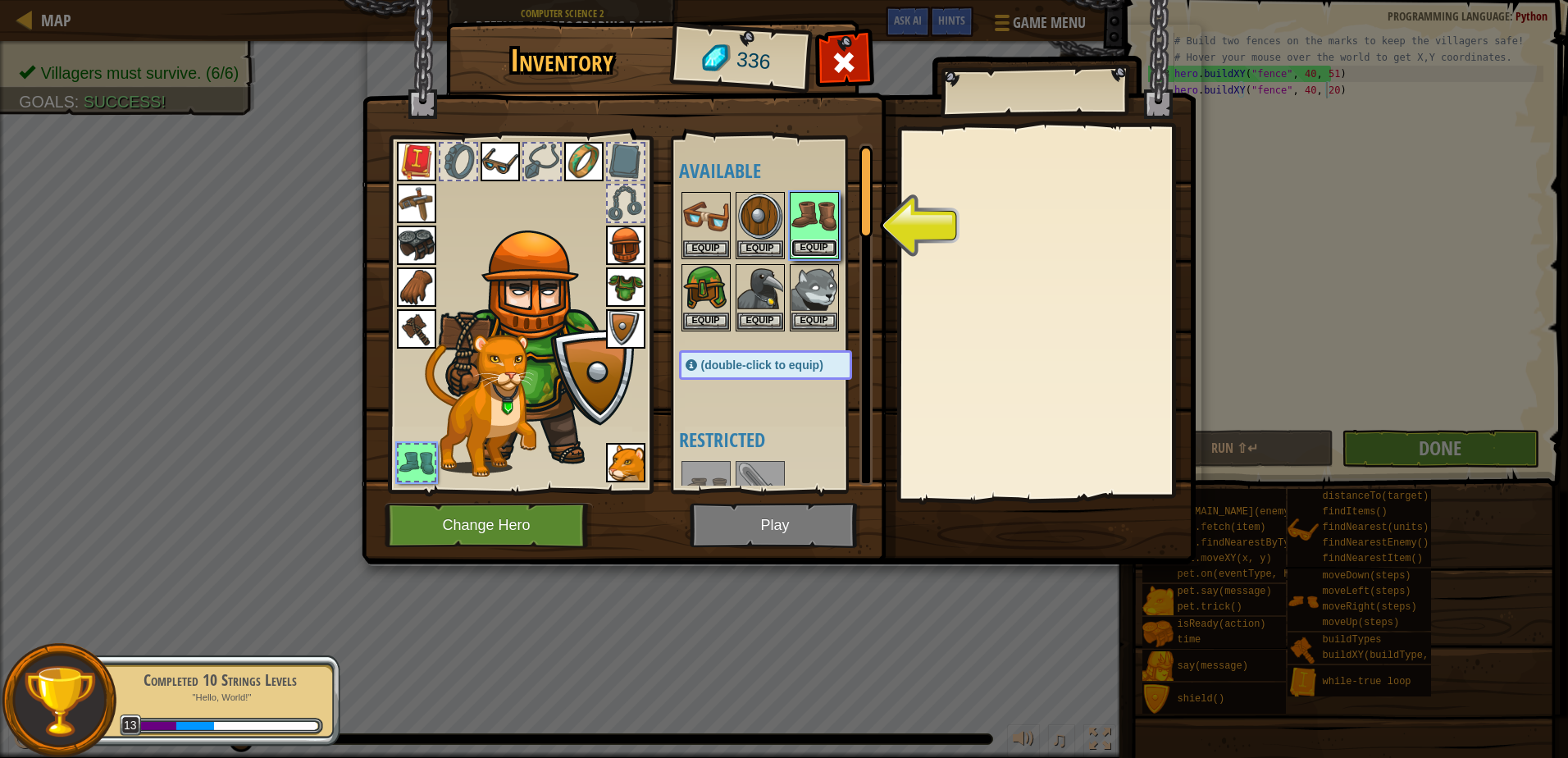
click at [833, 247] on button "Equip" at bounding box center [814, 248] width 46 height 18
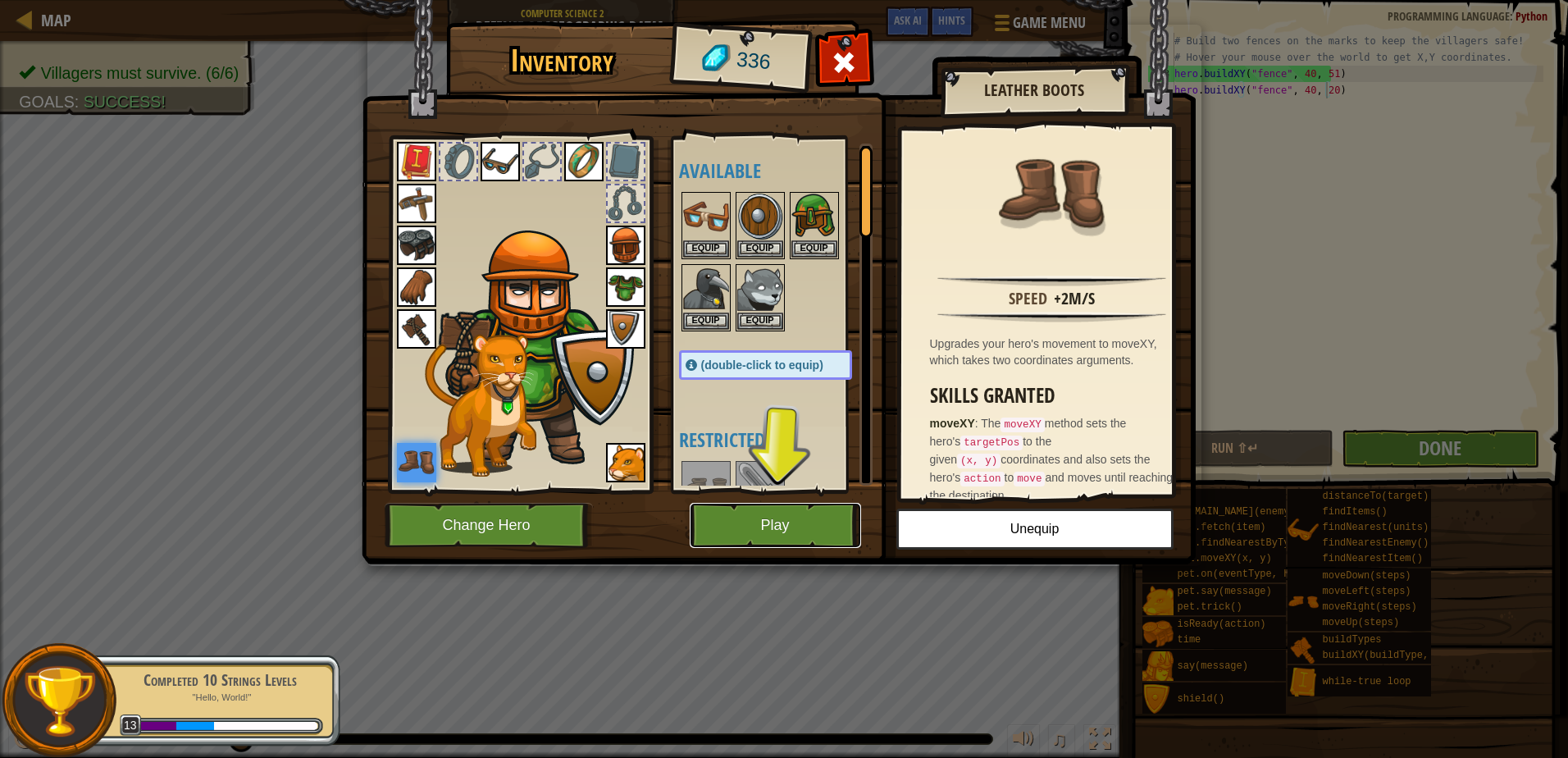
click at [816, 532] on button "Play" at bounding box center [775, 525] width 172 height 45
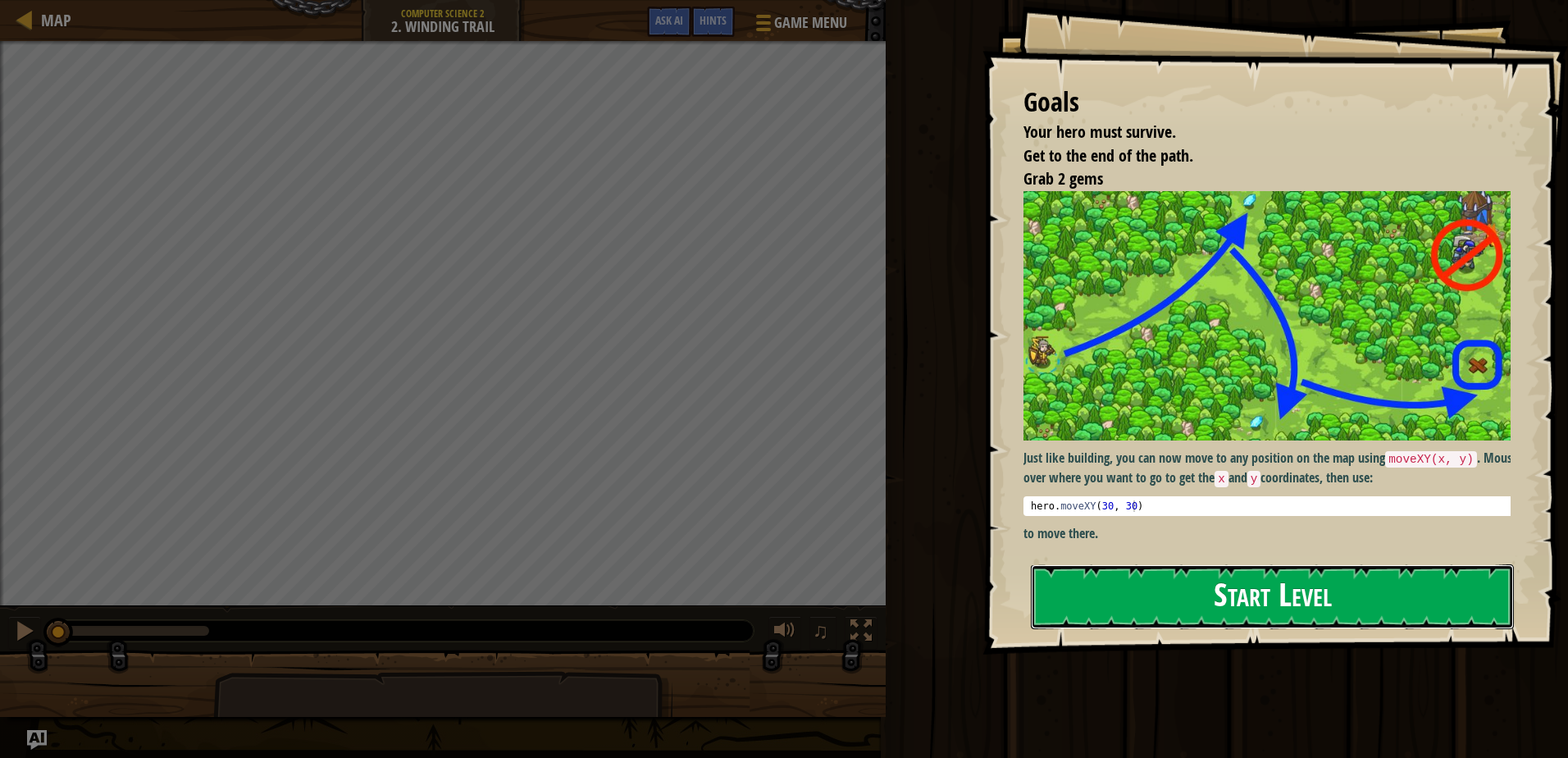
click at [1172, 570] on button "Start Level" at bounding box center [1273, 597] width 483 height 65
